Goal: Task Accomplishment & Management: Complete application form

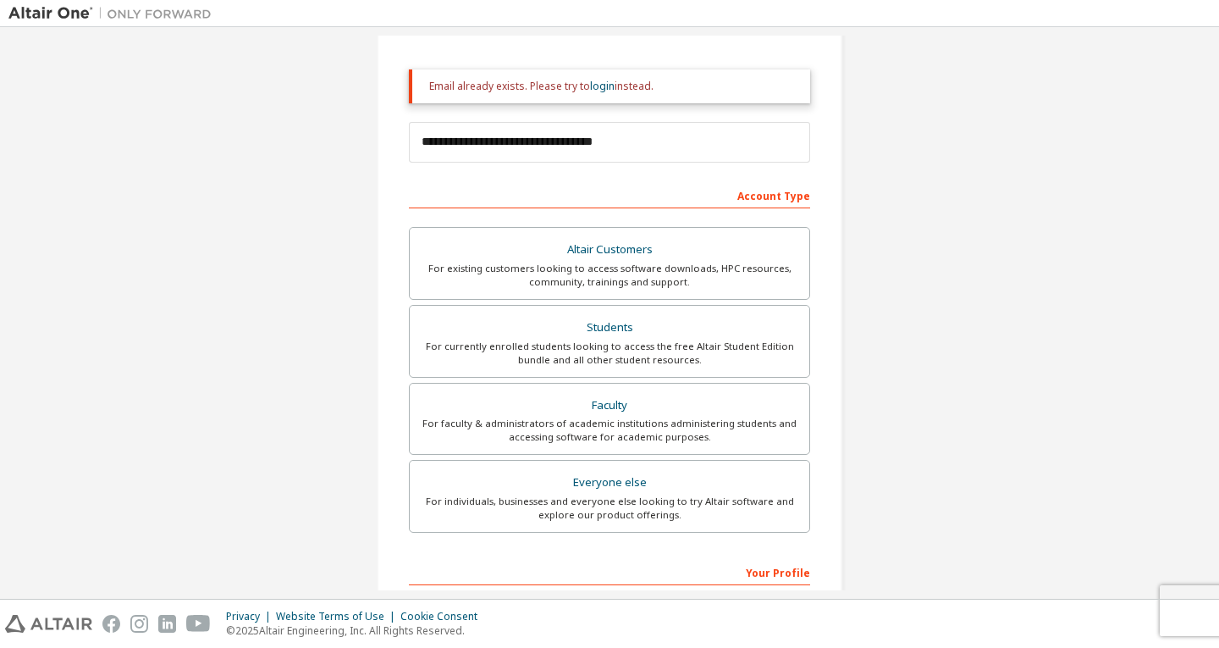
scroll to position [176, 0]
type input "**********"
click at [579, 334] on div "Students" at bounding box center [609, 329] width 379 height 24
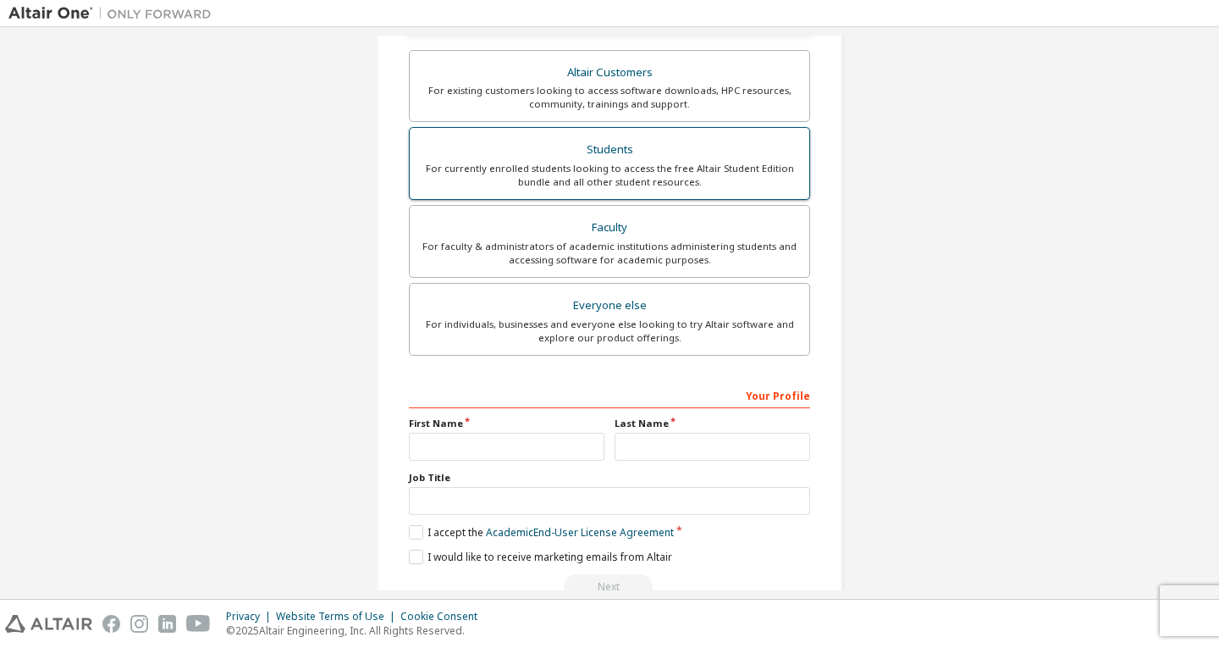
scroll to position [386, 0]
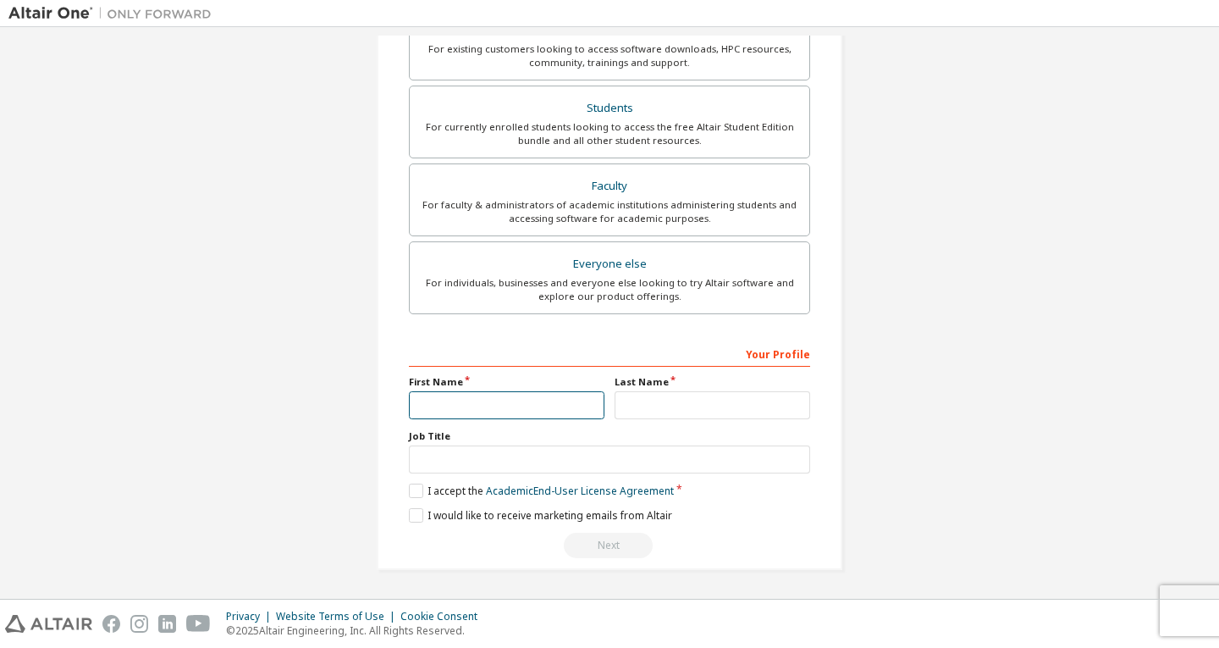
click at [456, 415] on input "text" at bounding box center [507, 405] width 196 height 28
type input "*****"
click at [660, 408] on input "text" at bounding box center [713, 405] width 196 height 28
type input "******"
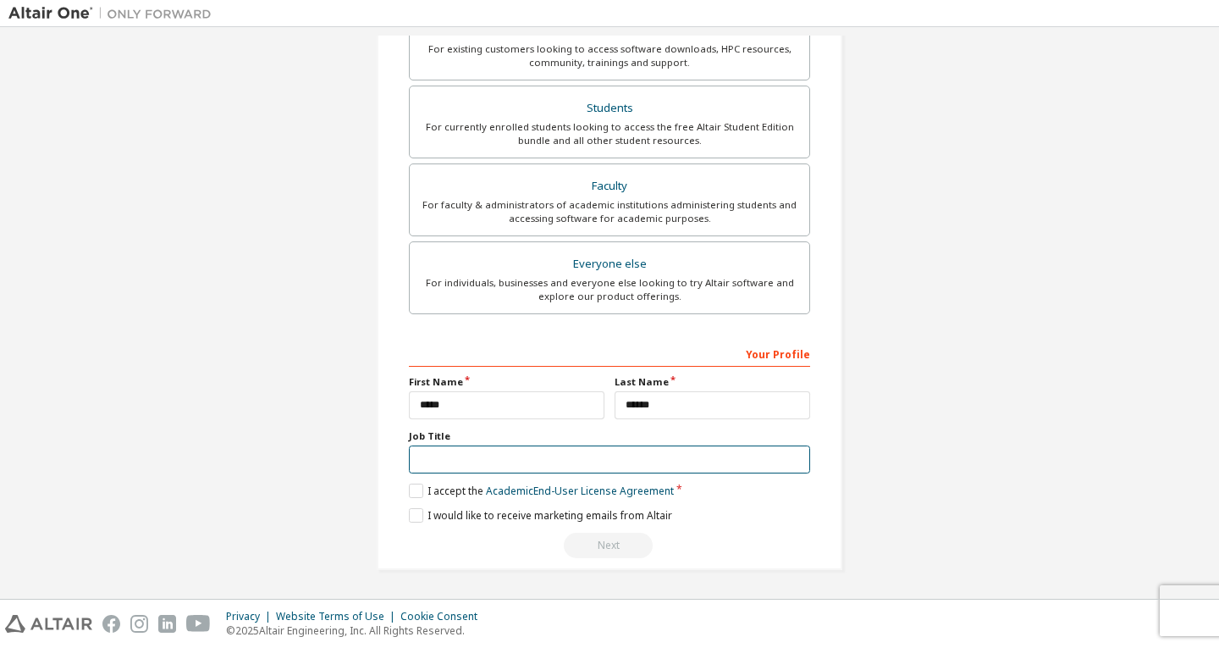
click at [467, 466] on input "text" at bounding box center [609, 459] width 401 height 28
type input "*******"
click at [411, 497] on label "I accept the Academic End-User License Agreement" at bounding box center [541, 490] width 265 height 14
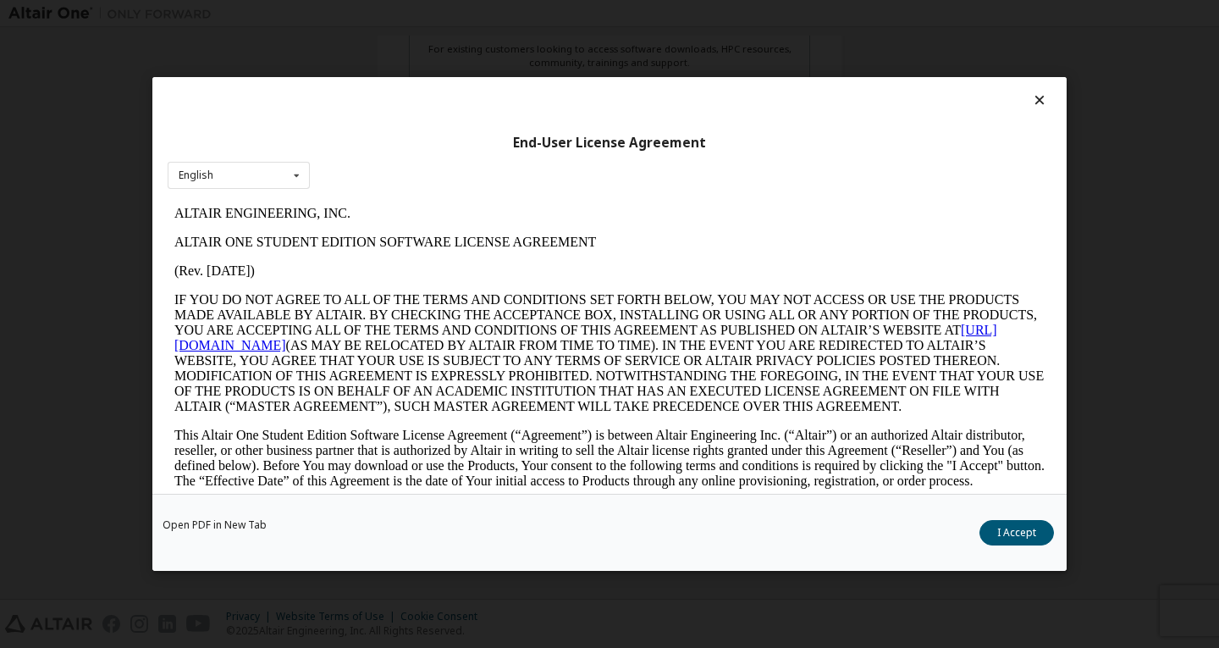
scroll to position [0, 0]
click at [1035, 538] on button "I Accept" at bounding box center [1017, 532] width 75 height 25
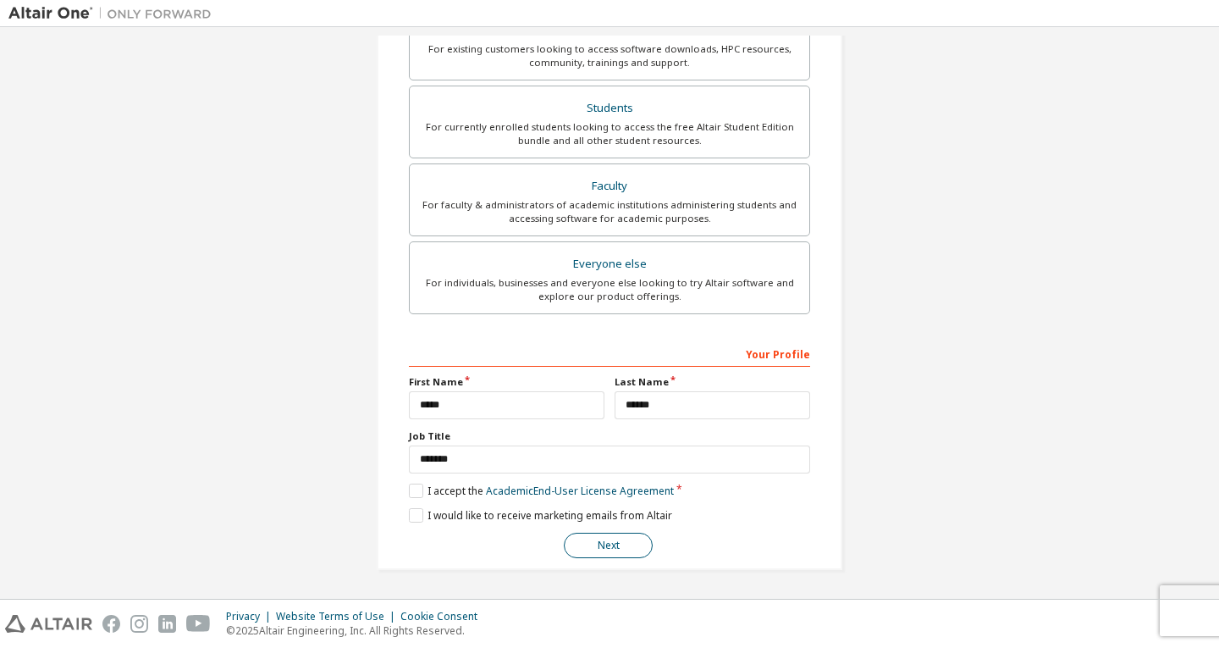
click at [616, 549] on button "Next" at bounding box center [608, 545] width 89 height 25
click at [616, 549] on div "Next" at bounding box center [609, 545] width 401 height 25
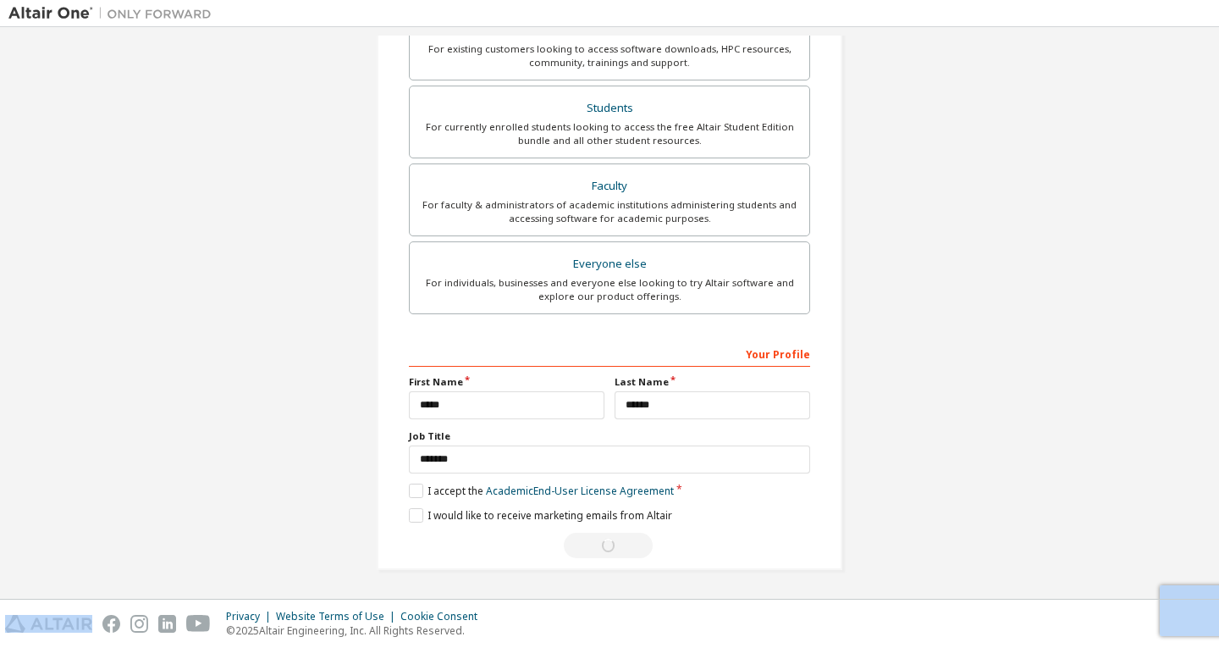
click at [616, 549] on div "Next" at bounding box center [609, 545] width 401 height 25
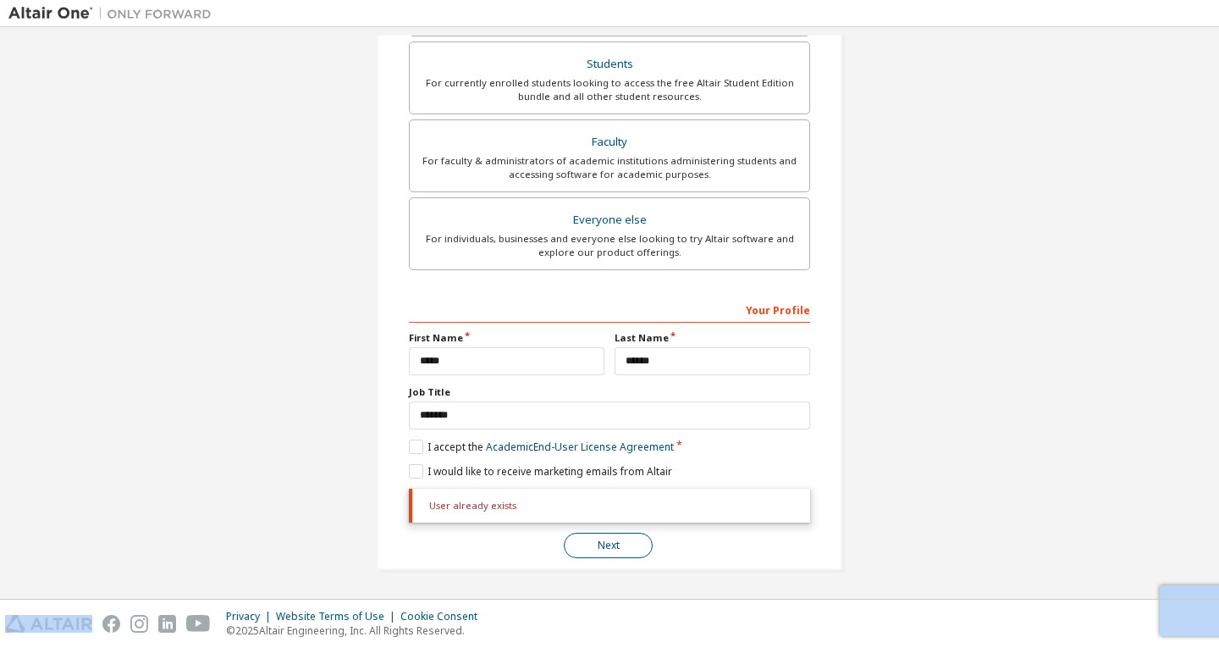
click at [571, 551] on button "Next" at bounding box center [608, 545] width 89 height 25
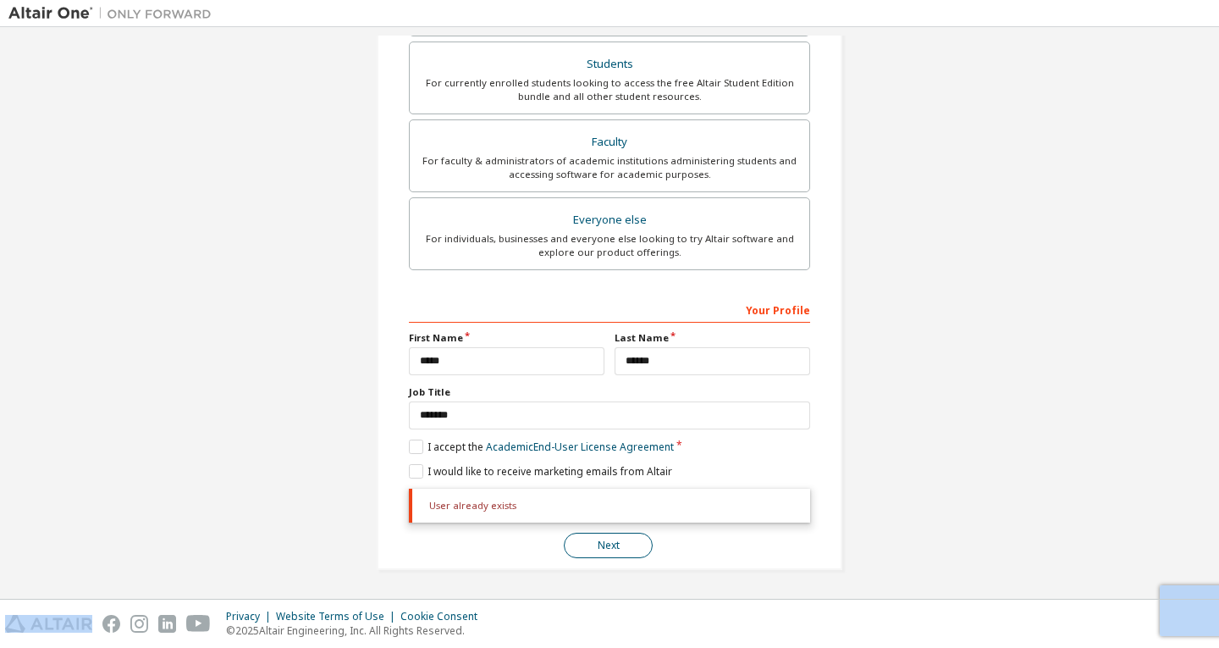
click at [571, 551] on button "Next" at bounding box center [608, 545] width 89 height 25
drag, startPoint x: 571, startPoint y: 551, endPoint x: 411, endPoint y: 478, distance: 175.0
click at [411, 478] on div "**********" at bounding box center [609, 426] width 401 height 262
click at [411, 478] on label "I would like to receive marketing emails from Altair" at bounding box center [540, 471] width 263 height 14
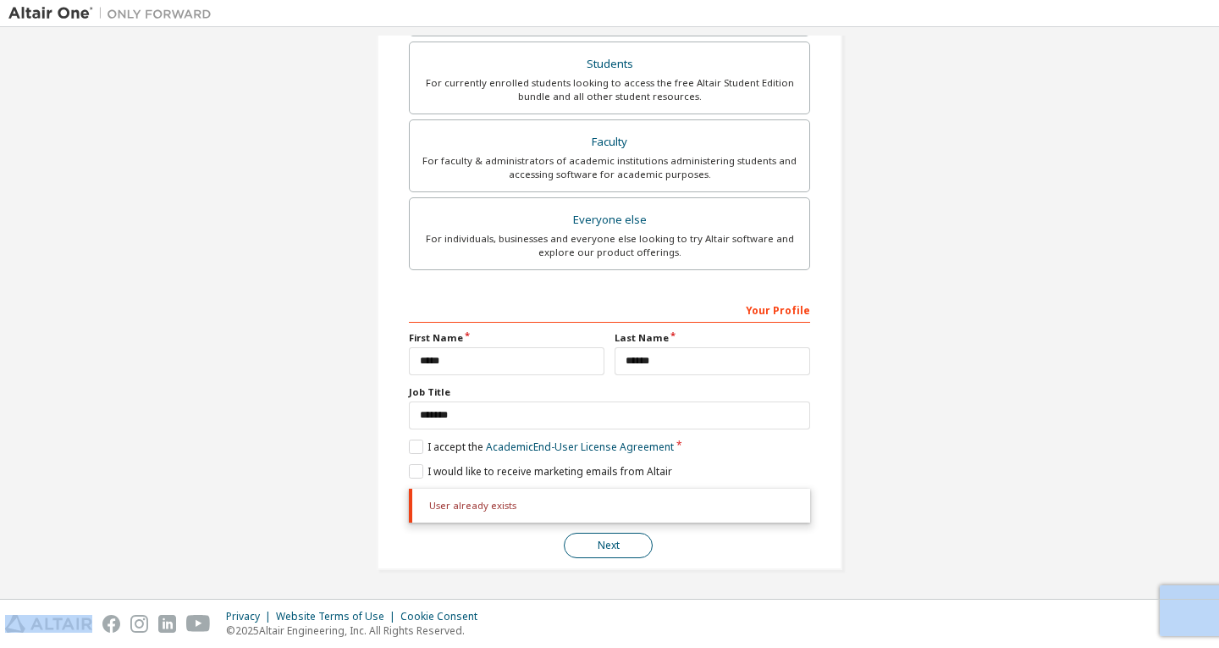
click at [584, 549] on button "Next" at bounding box center [608, 545] width 89 height 25
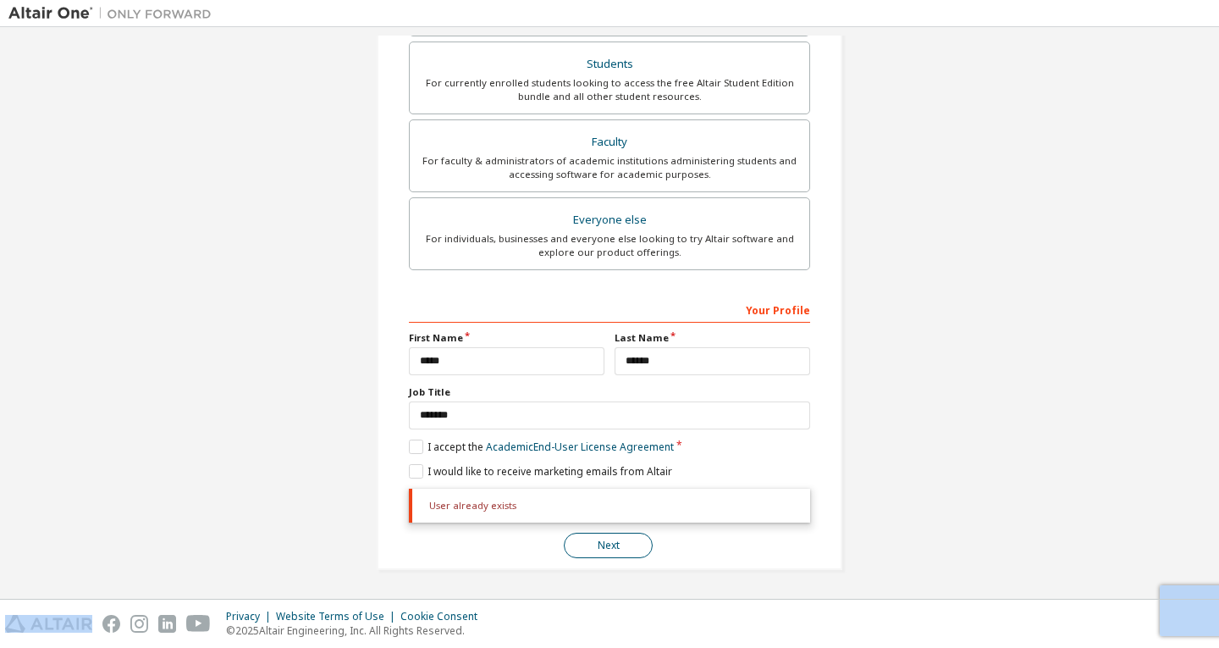
click at [584, 549] on button "Next" at bounding box center [608, 545] width 89 height 25
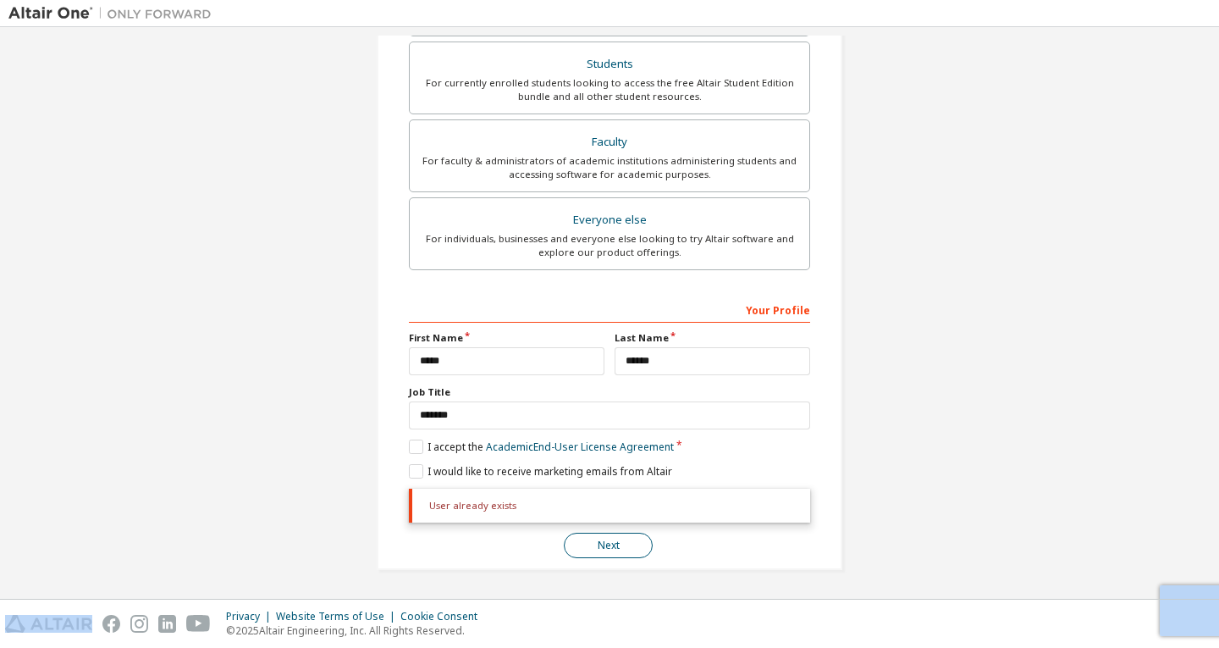
click at [584, 549] on button "Next" at bounding box center [608, 545] width 89 height 25
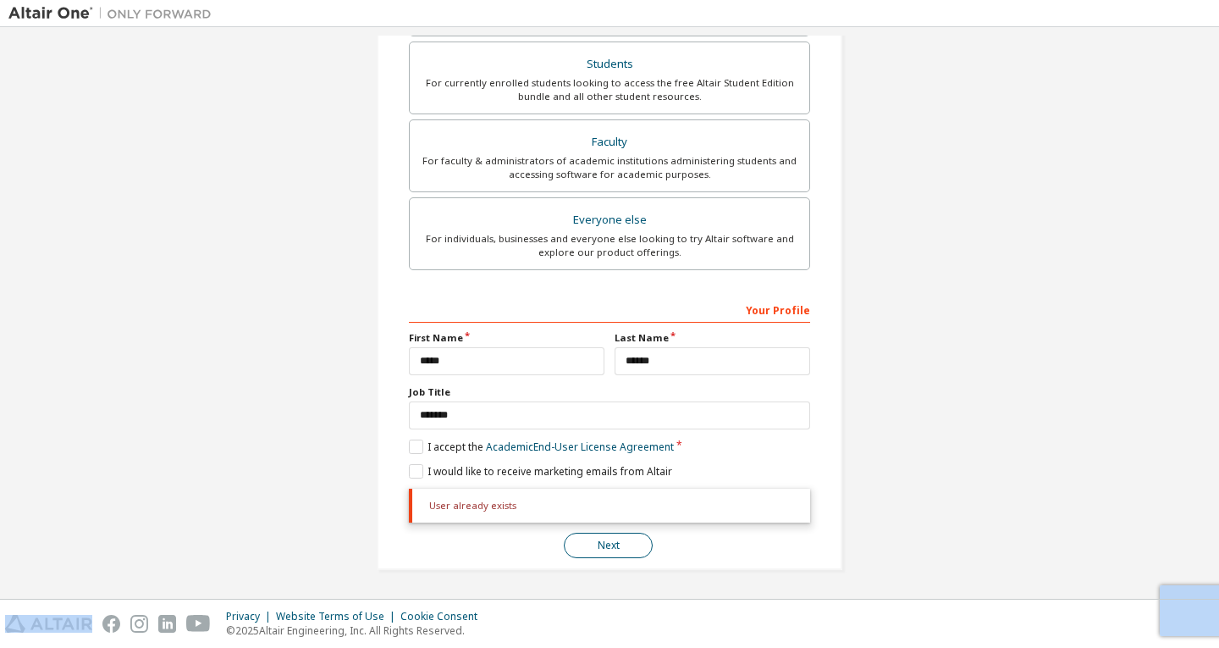
click at [584, 549] on button "Next" at bounding box center [608, 545] width 89 height 25
drag, startPoint x: 584, startPoint y: 549, endPoint x: 495, endPoint y: 520, distance: 93.7
click at [495, 520] on div "User already exists Next" at bounding box center [609, 523] width 401 height 69
drag, startPoint x: 495, startPoint y: 520, endPoint x: 608, endPoint y: 543, distance: 114.9
click at [608, 543] on div "User already exists Next" at bounding box center [609, 523] width 401 height 69
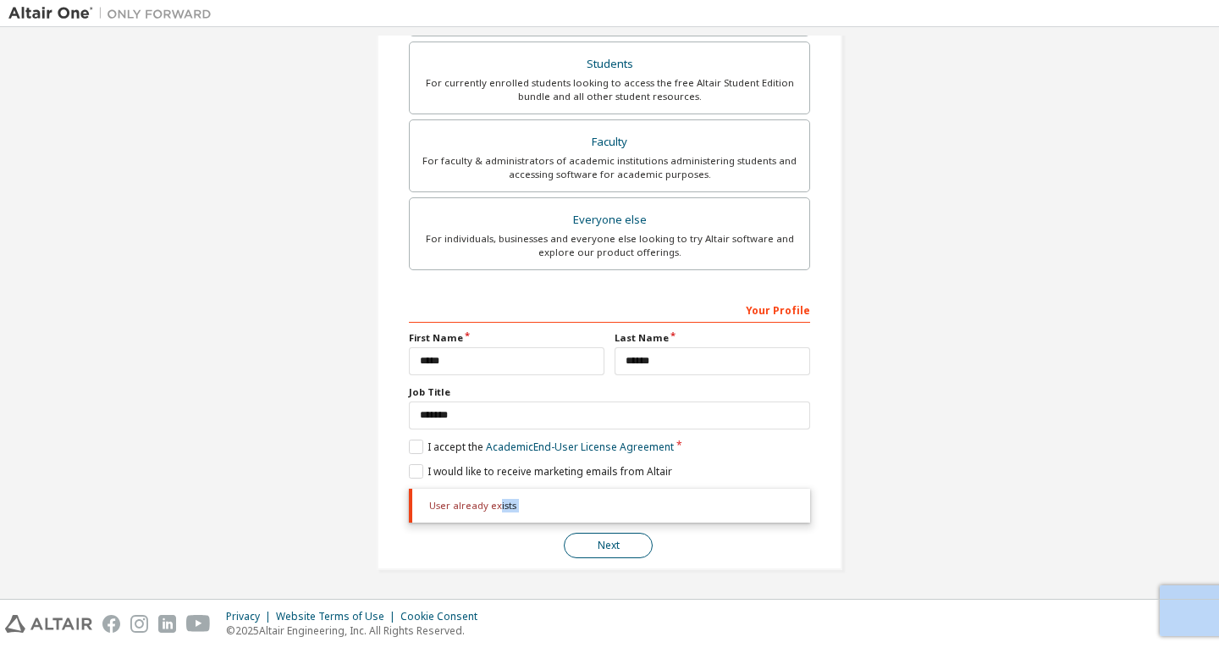
click at [608, 543] on button "Next" at bounding box center [608, 545] width 89 height 25
click at [348, 494] on div "**********" at bounding box center [609, 97] width 1202 height 985
click at [597, 546] on button "Next" at bounding box center [608, 545] width 89 height 25
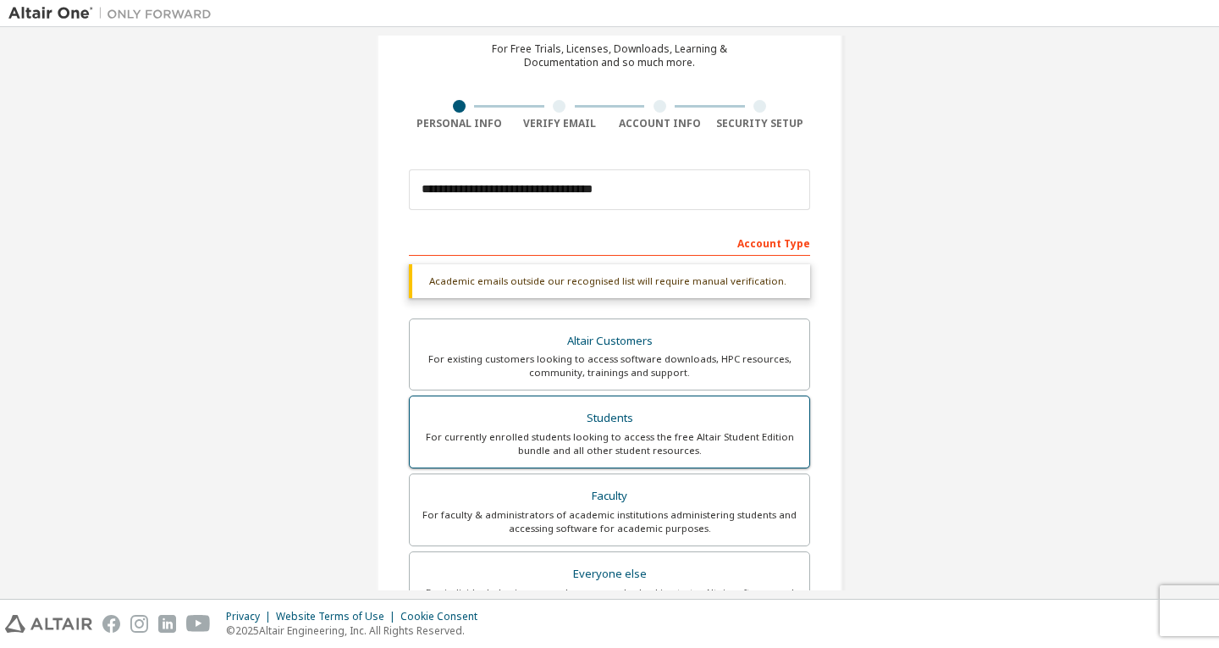
scroll to position [0, 0]
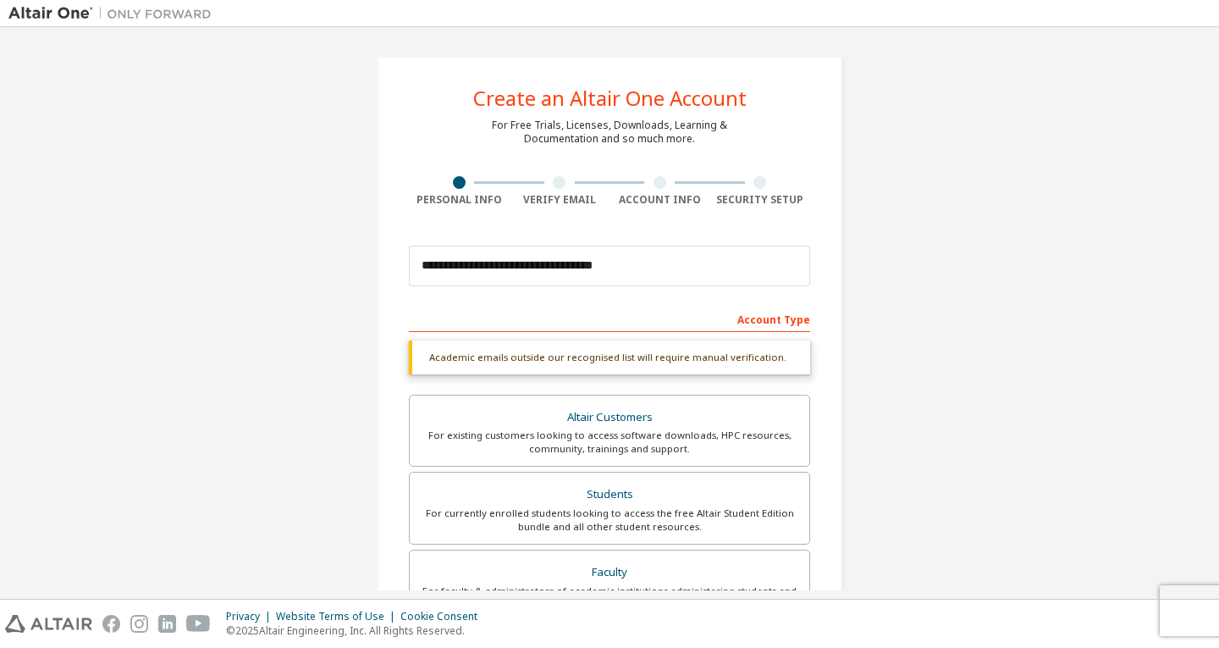
click at [17, 2] on div at bounding box center [110, 13] width 220 height 26
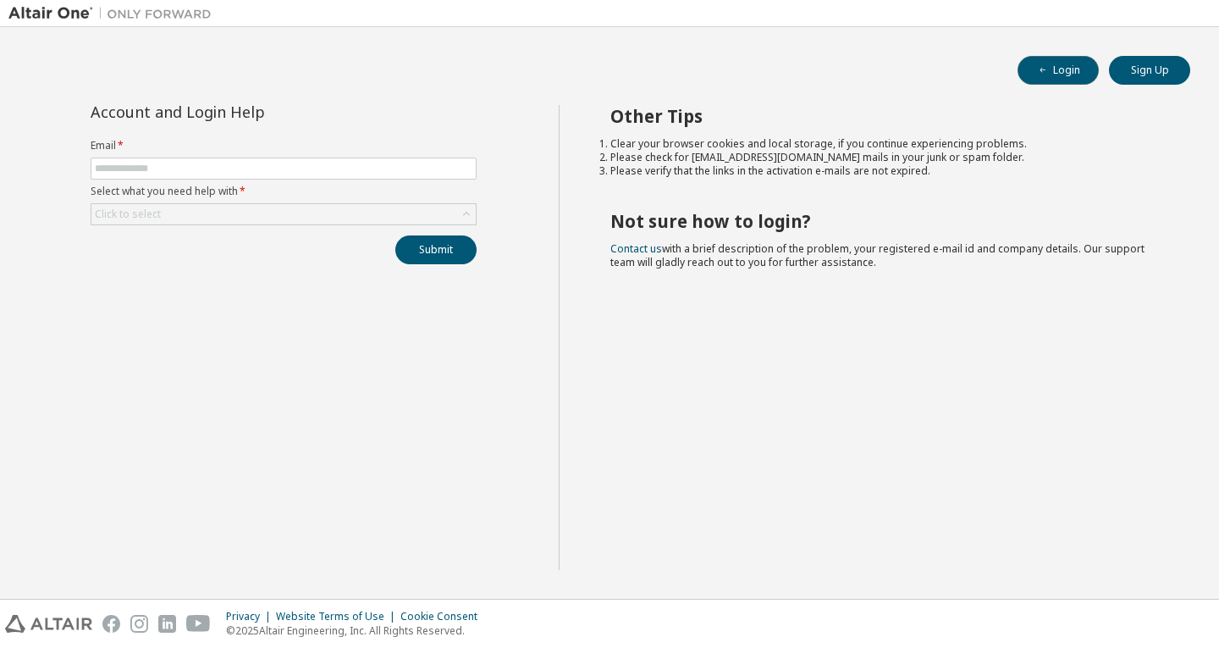
click at [1061, 69] on button "Login" at bounding box center [1058, 70] width 81 height 29
